Goal: Information Seeking & Learning: Learn about a topic

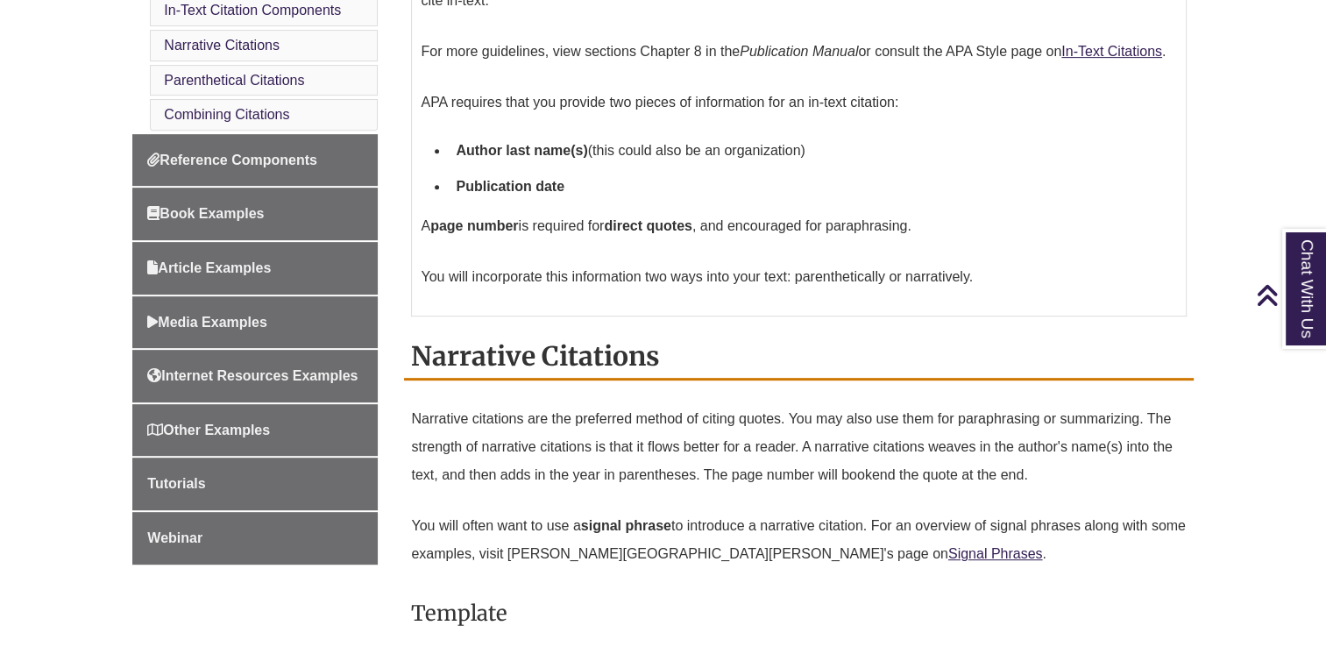
scroll to position [720, 0]
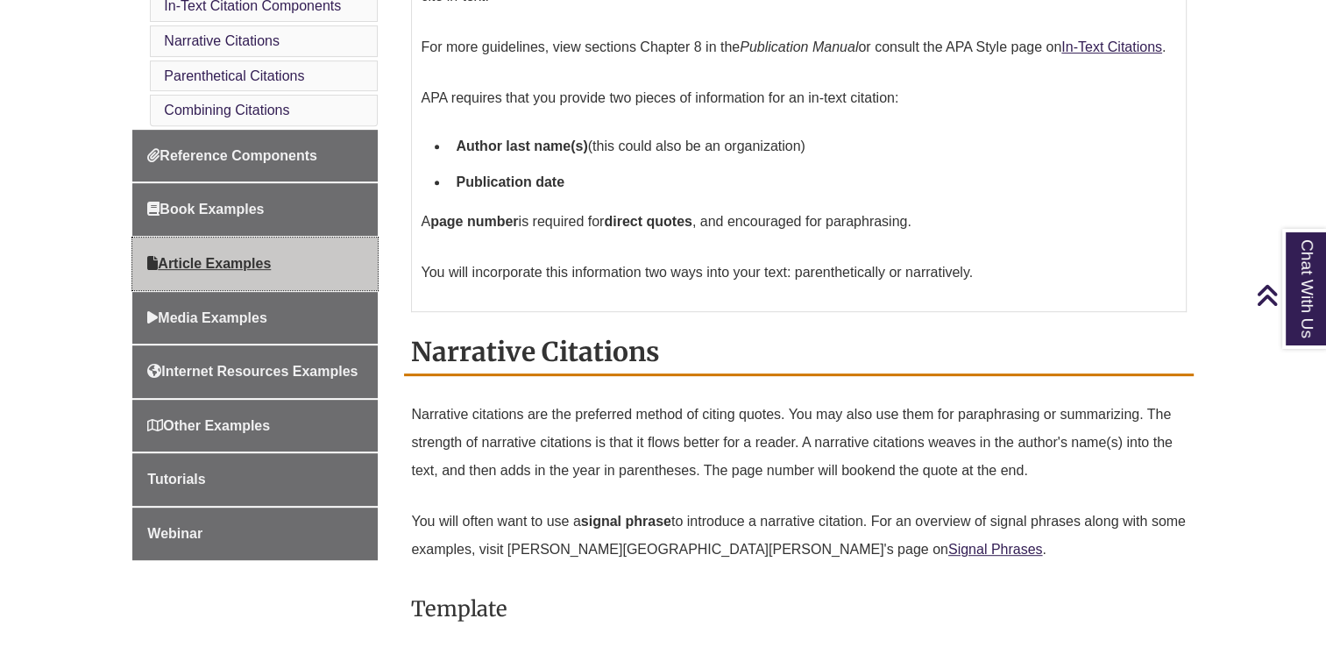
click at [245, 262] on span "Article Examples" at bounding box center [209, 263] width 124 height 15
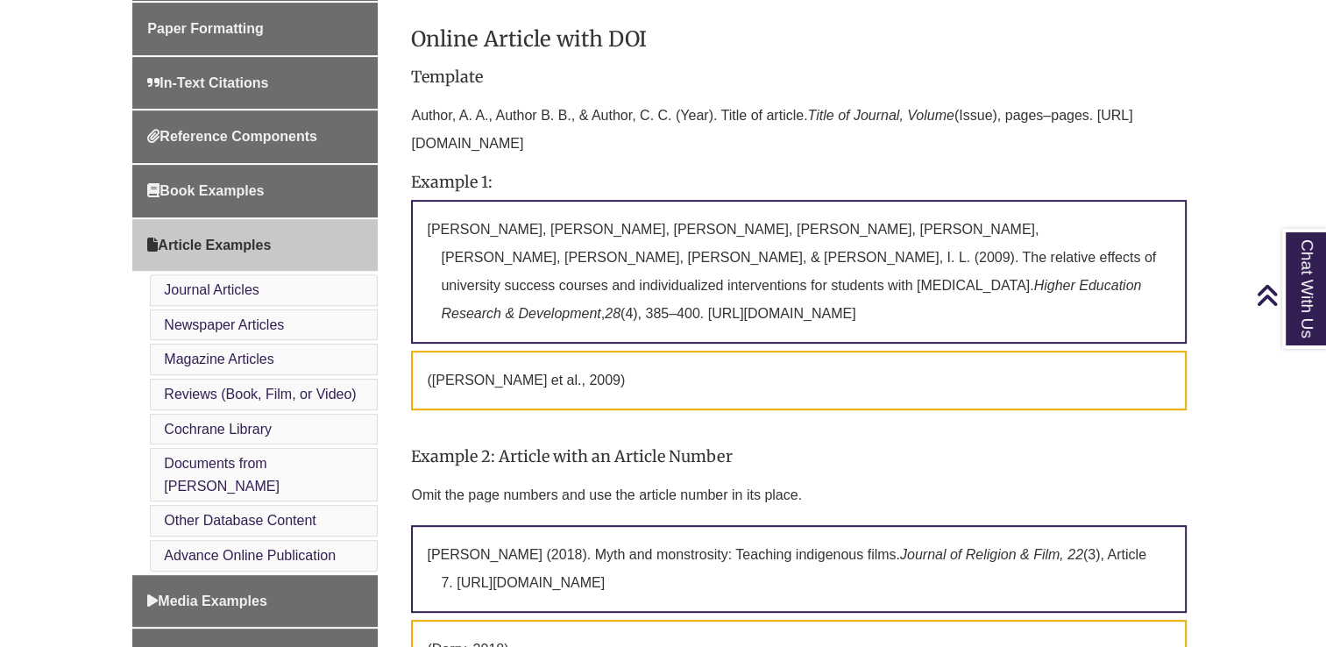
scroll to position [657, 0]
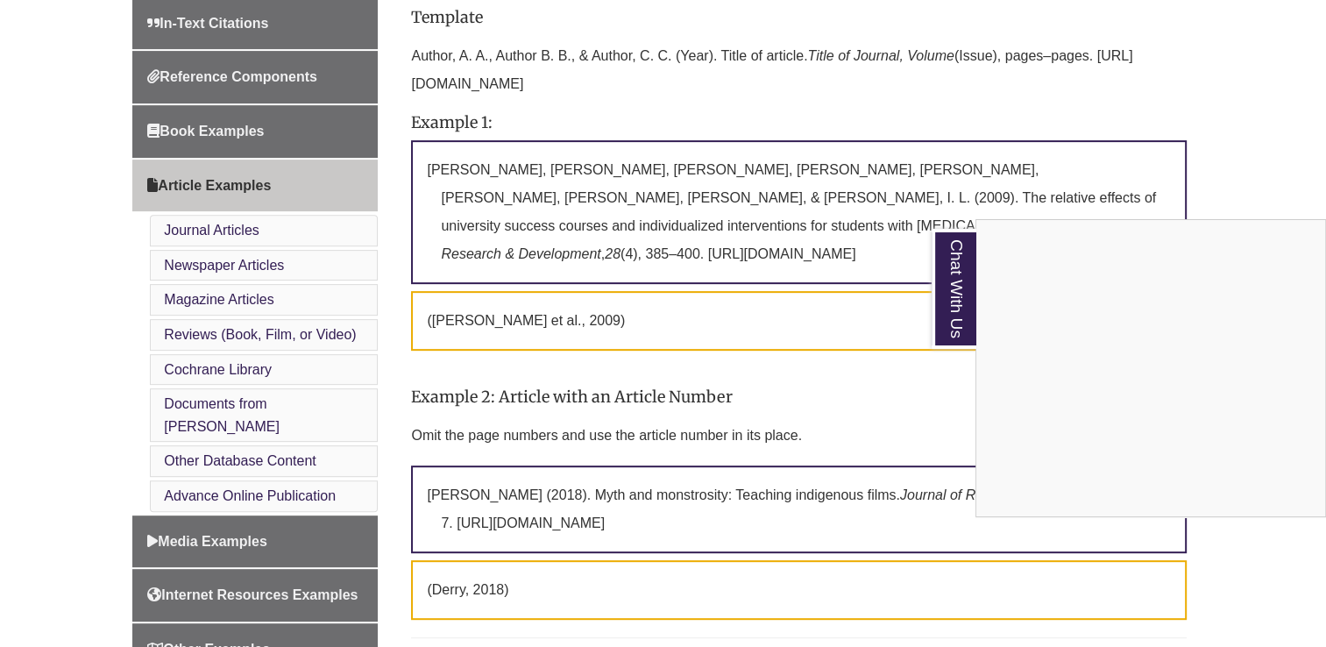
click at [929, 367] on div "Chat With Us" at bounding box center [663, 323] width 1326 height 647
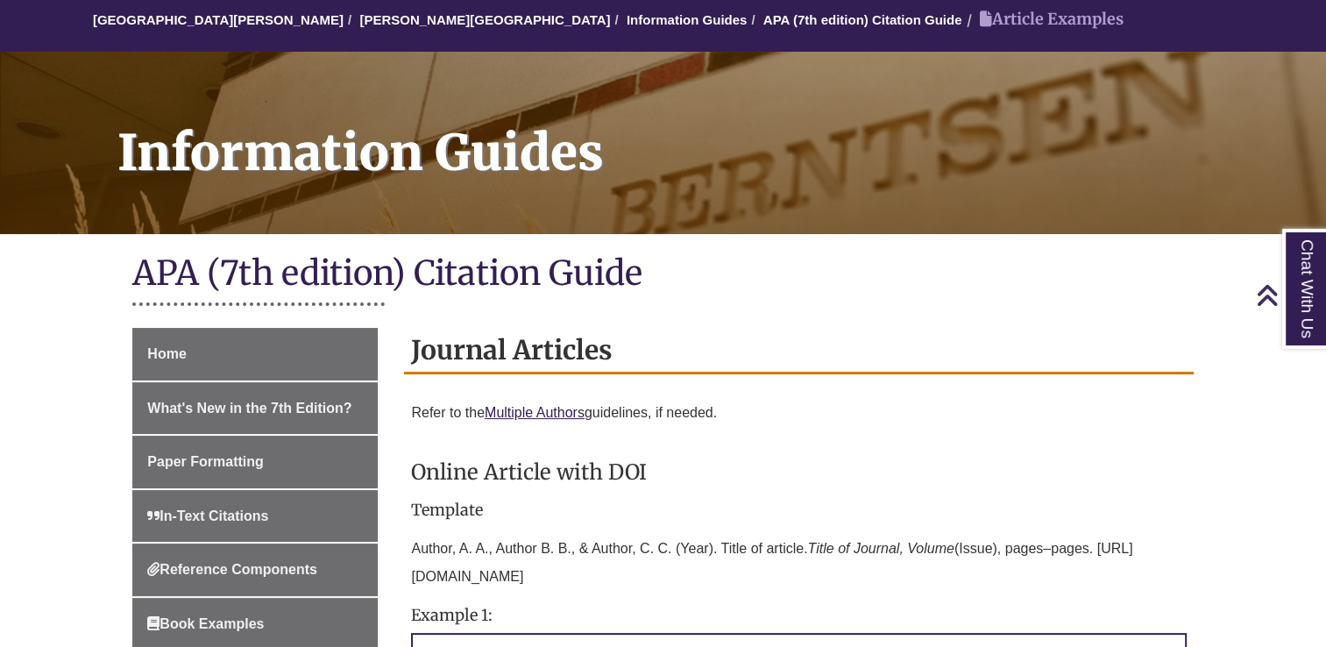
scroll to position [157, 0]
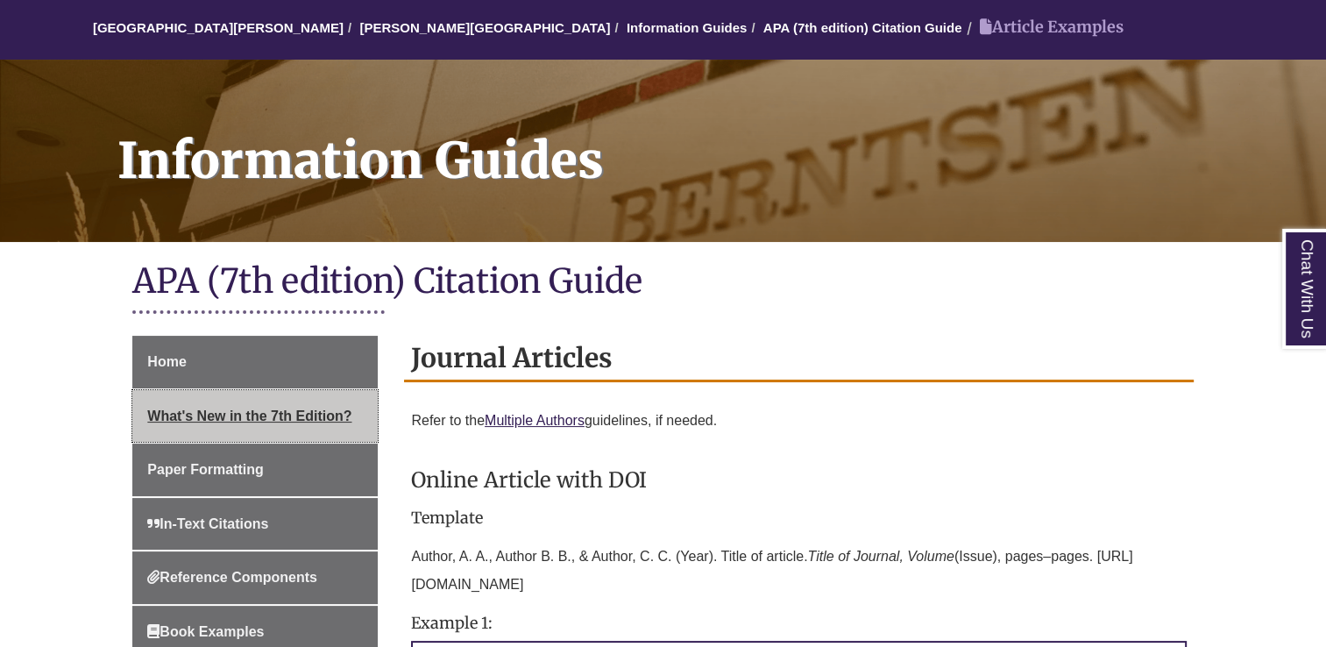
click at [242, 417] on span "What's New in the 7th Edition?" at bounding box center [249, 416] width 204 height 15
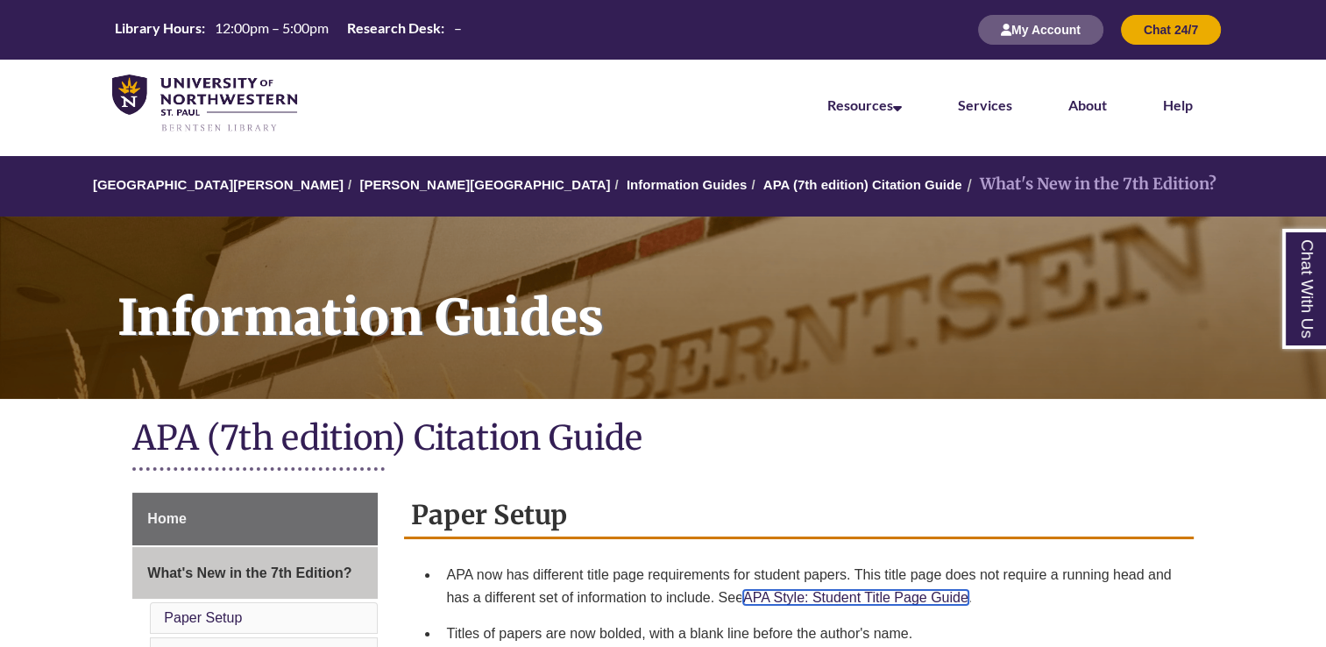
click at [809, 601] on link "APA Style: Student Title Page Guide" at bounding box center [855, 597] width 225 height 15
